Goal: Task Accomplishment & Management: Complete application form

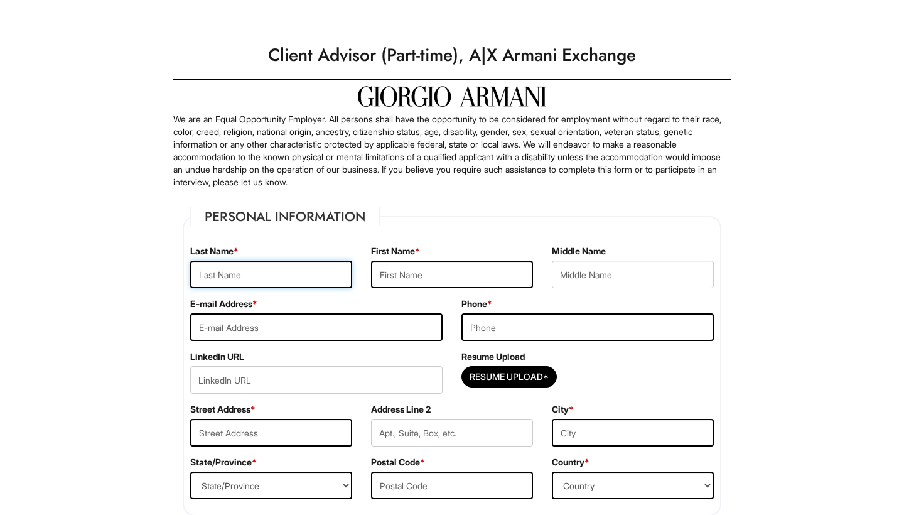
type input "c"
type input "nahu"
type input "[PERSON_NAME]"
type input "[EMAIL_ADDRESS][DOMAIN_NAME]"
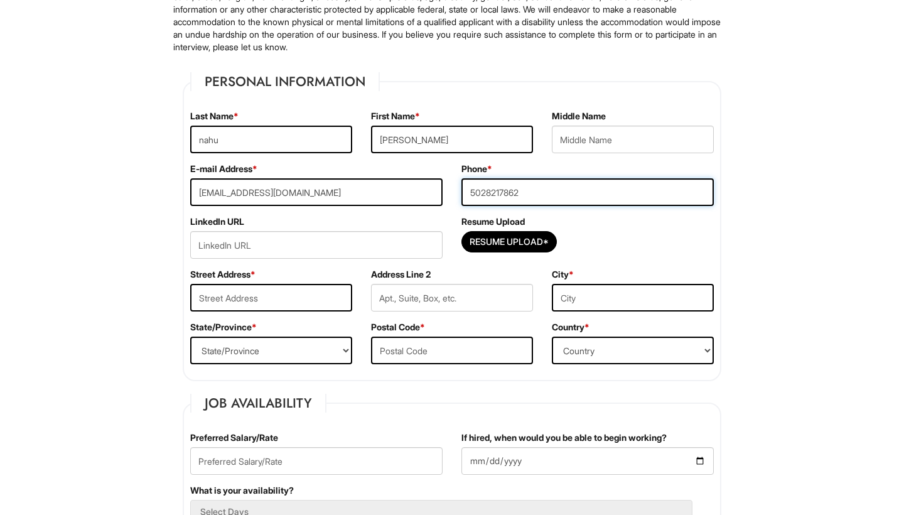
scroll to position [187, 0]
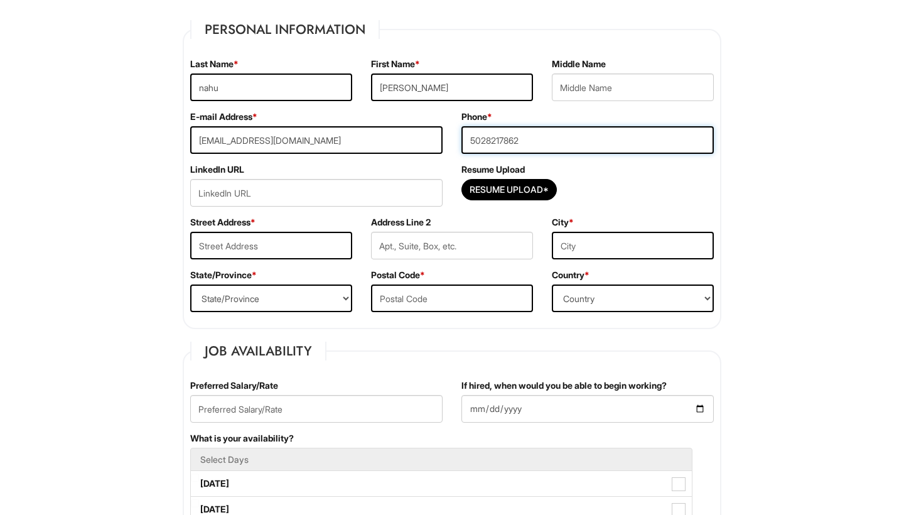
type input "5028217862"
type input "[STREET_ADDRESS]"
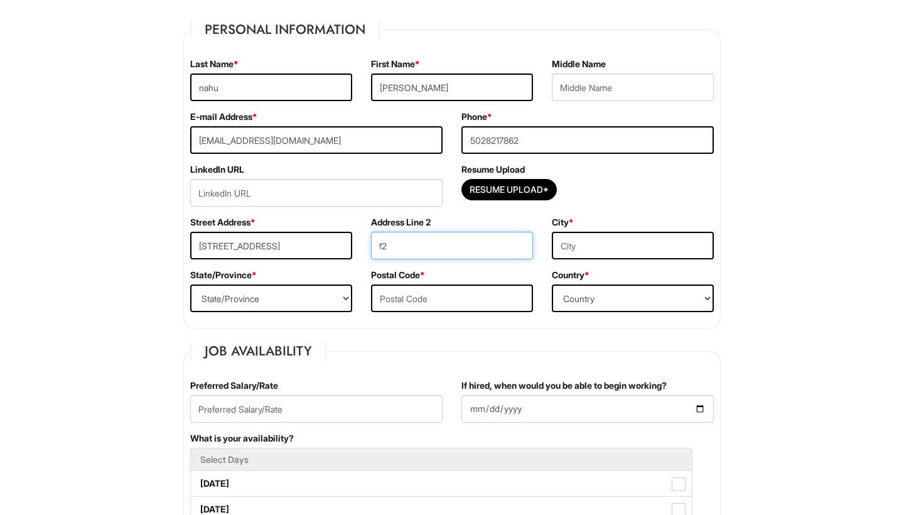
type input "f2"
type input "[GEOGRAPHIC_DATA]"
select select "NY"
type input "11226"
select select "[GEOGRAPHIC_DATA]"
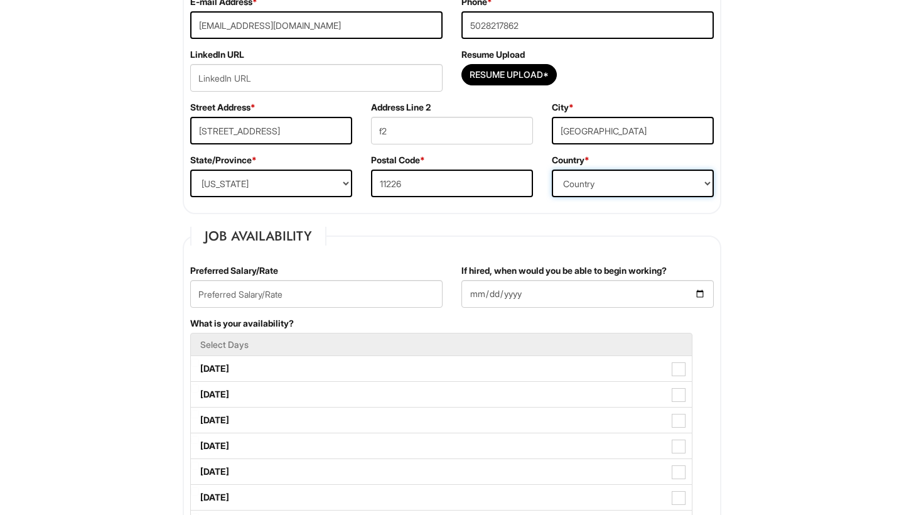
scroll to position [302, 0]
click at [356, 292] on input "text" at bounding box center [316, 293] width 252 height 28
type input "1"
